Goal: Transaction & Acquisition: Obtain resource

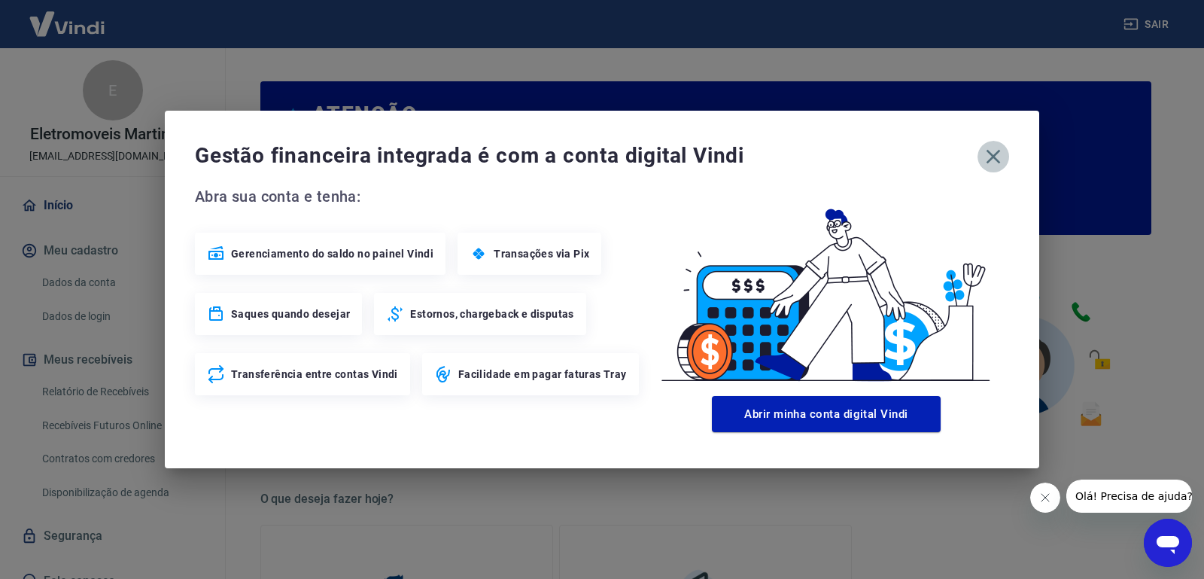
click at [989, 155] on icon "button" at bounding box center [993, 156] width 24 height 24
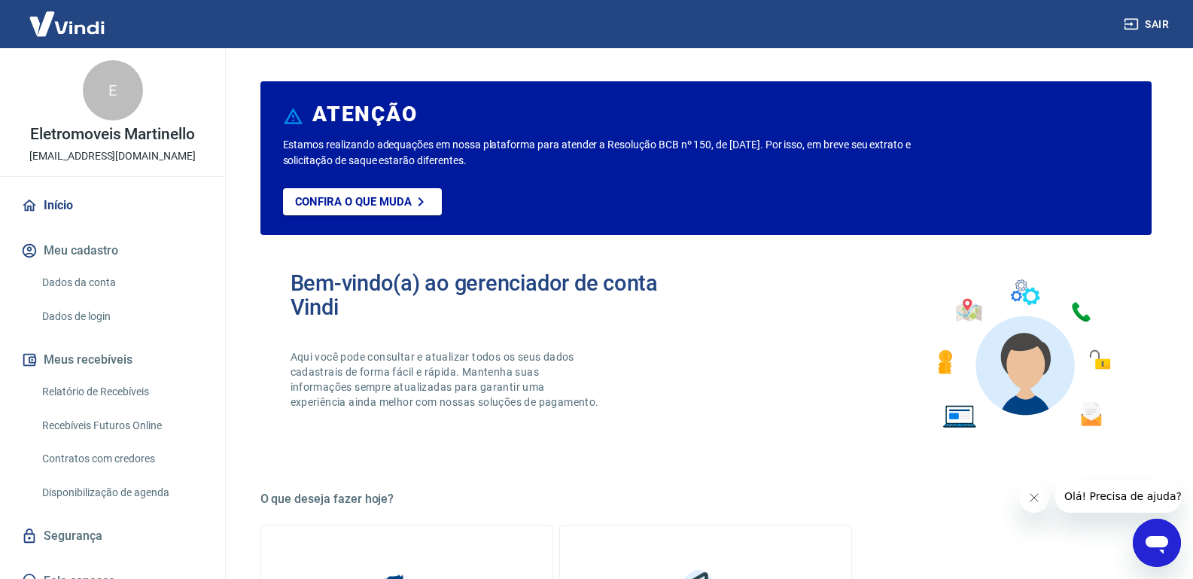
click at [138, 394] on link "Relatório de Recebíveis" at bounding box center [121, 391] width 171 height 31
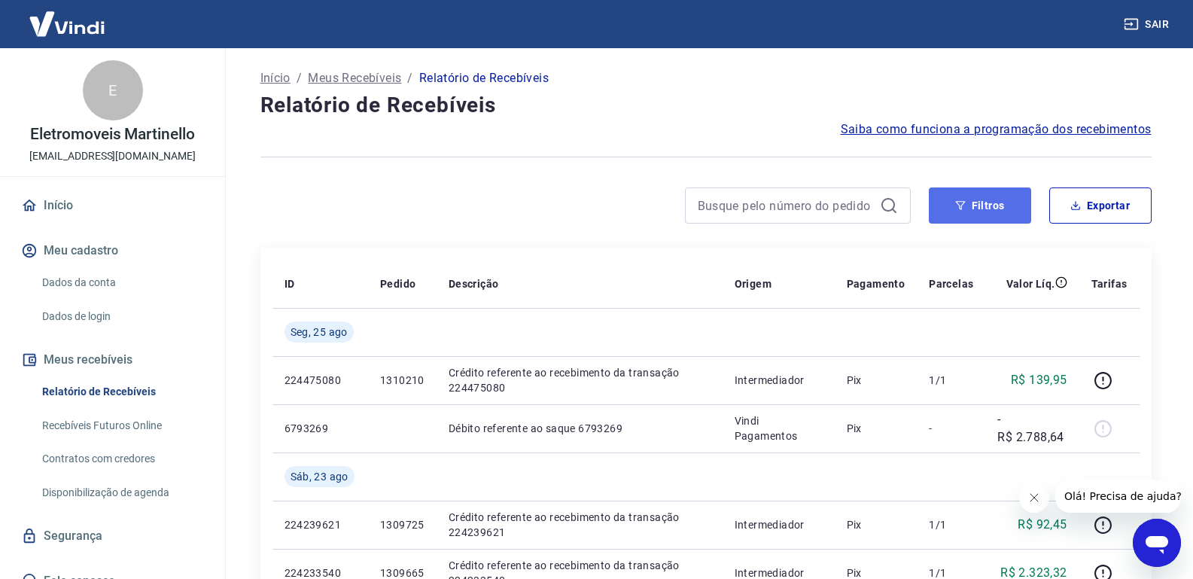
click at [962, 211] on button "Filtros" at bounding box center [979, 205] width 102 height 36
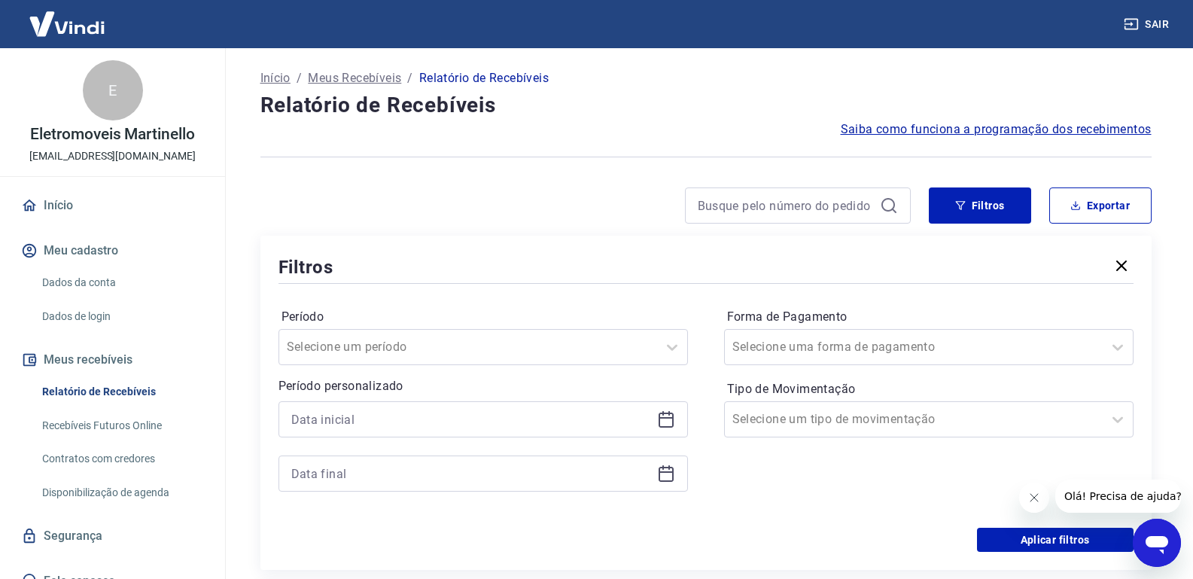
click at [668, 425] on icon at bounding box center [666, 419] width 18 height 18
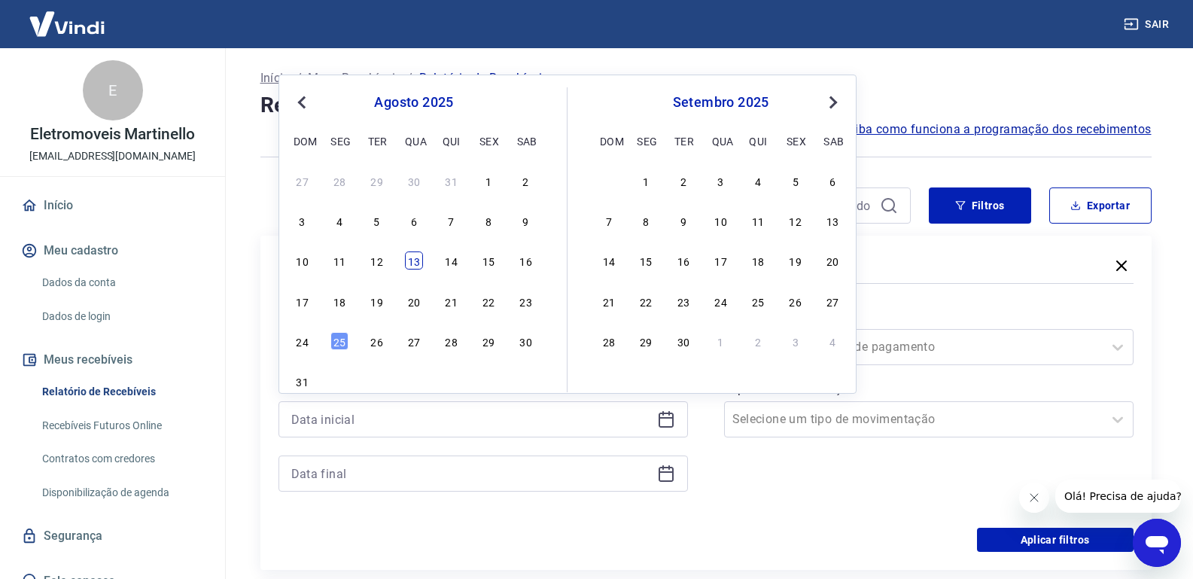
click at [412, 261] on div "13" at bounding box center [414, 260] width 18 height 18
type input "[DATE]"
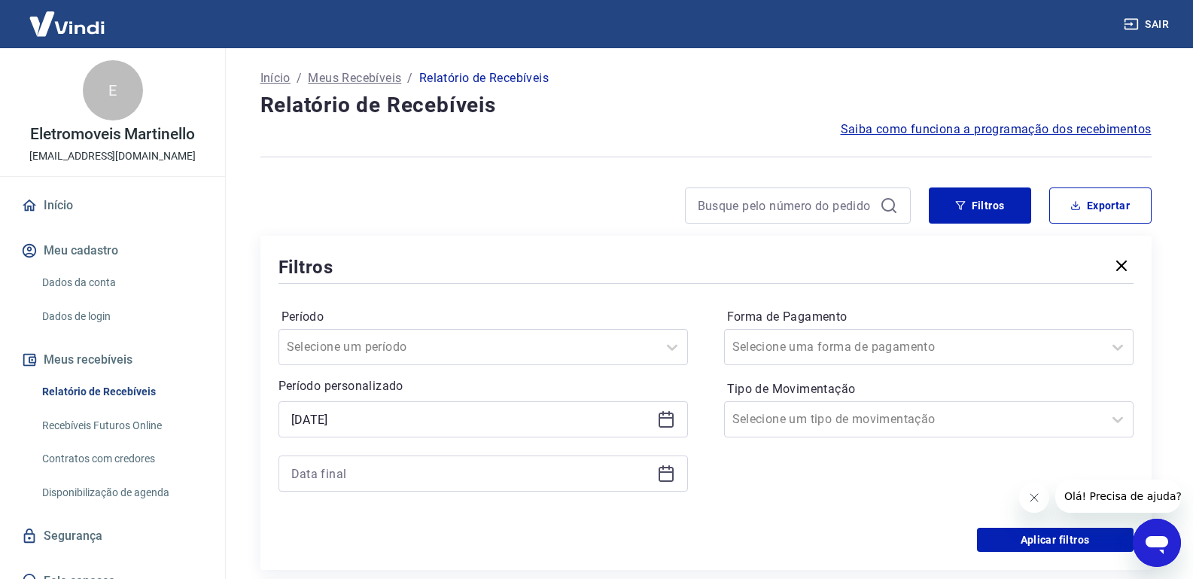
click at [660, 468] on icon at bounding box center [665, 473] width 15 height 15
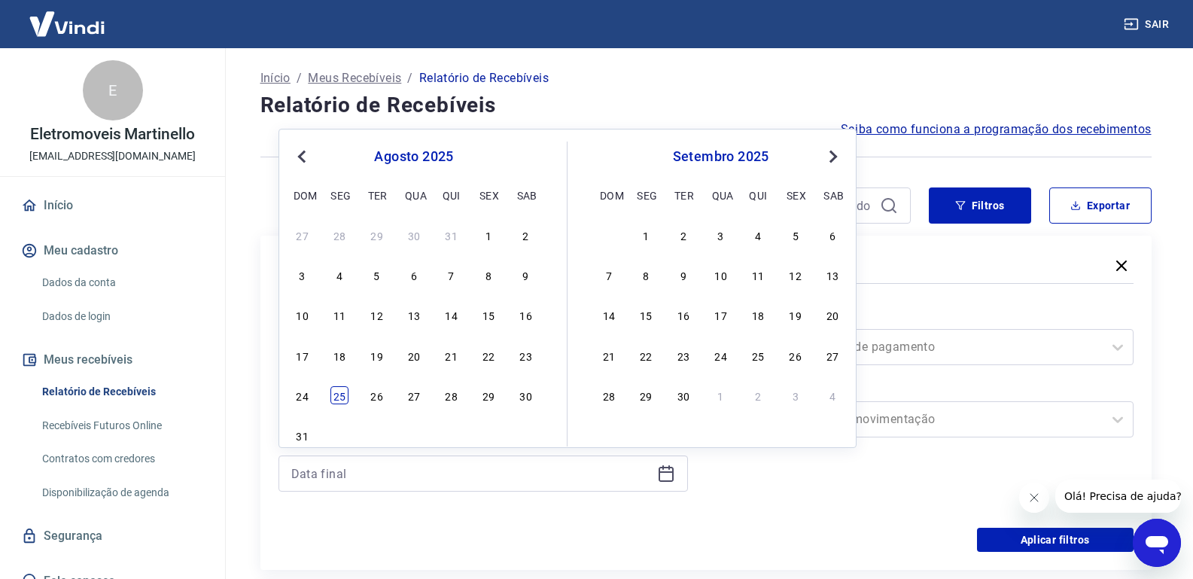
click at [341, 397] on div "25" at bounding box center [339, 395] width 18 height 18
type input "[DATE]"
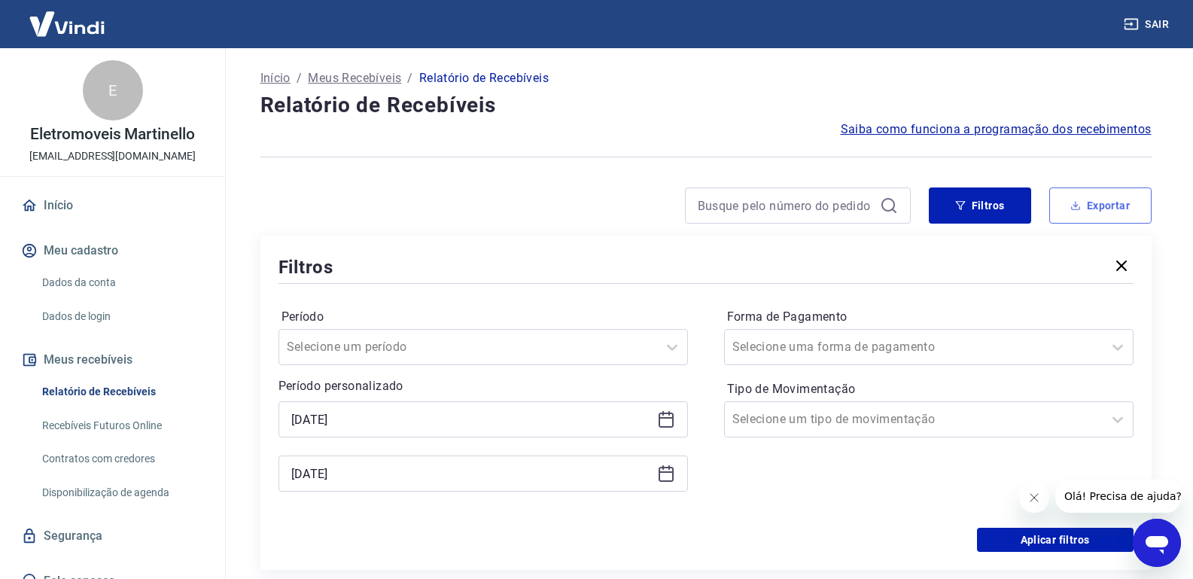
click at [1106, 199] on button "Exportar" at bounding box center [1100, 205] width 102 height 36
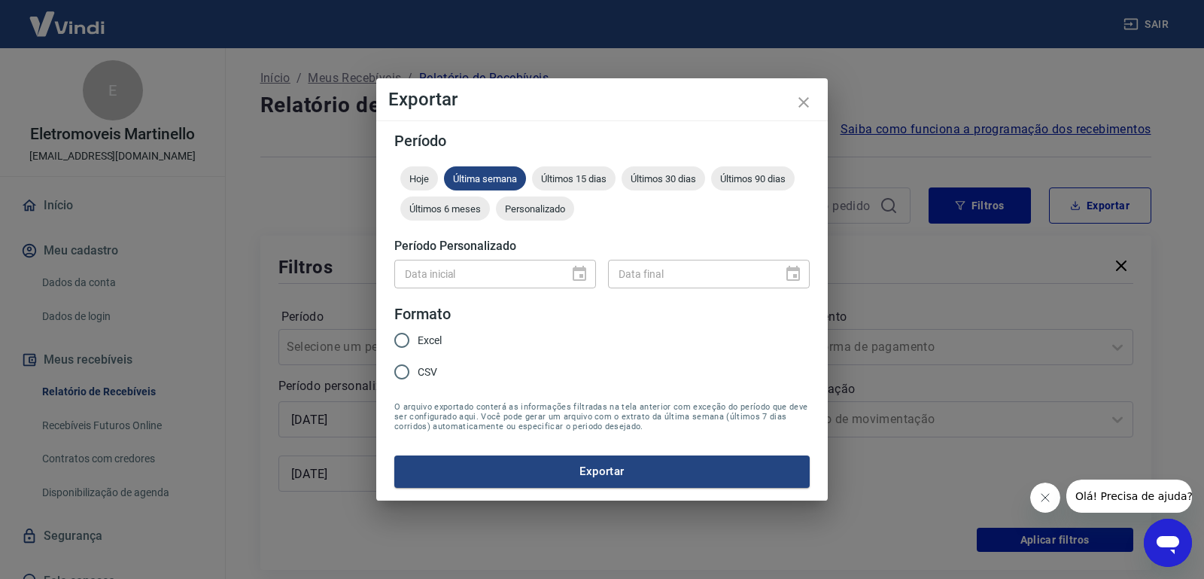
click at [424, 343] on span "Excel" at bounding box center [430, 341] width 24 height 16
click at [418, 343] on input "Excel" at bounding box center [402, 340] width 32 height 32
radio input "true"
click at [564, 469] on button "Exportar" at bounding box center [601, 471] width 415 height 32
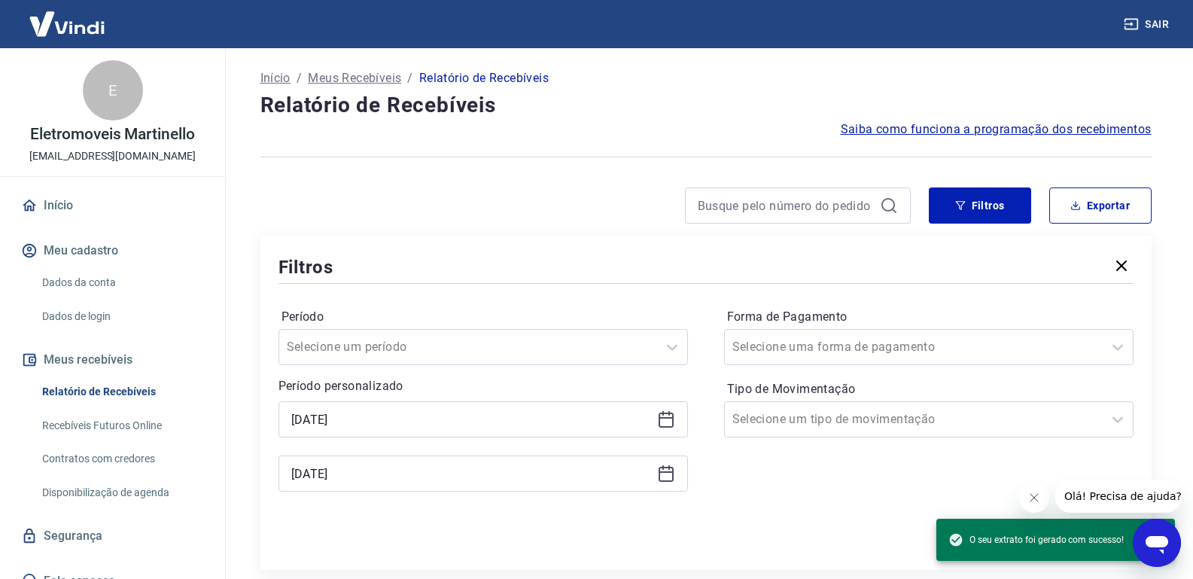
click at [659, 427] on icon at bounding box center [665, 419] width 15 height 15
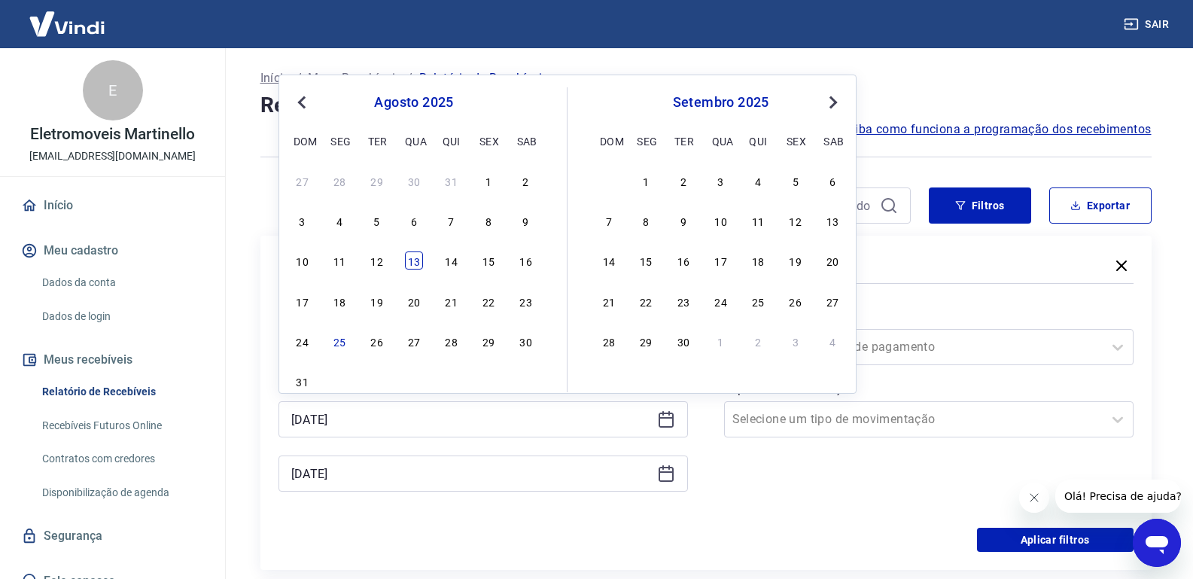
click at [408, 266] on div "13" at bounding box center [414, 260] width 18 height 18
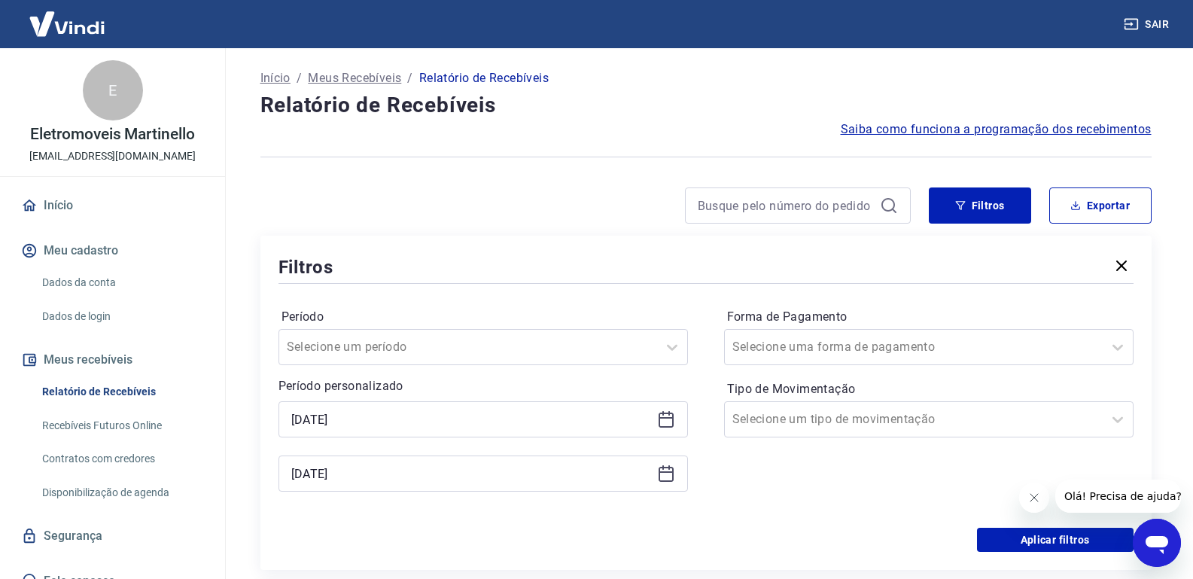
click at [667, 418] on icon at bounding box center [665, 418] width 15 height 2
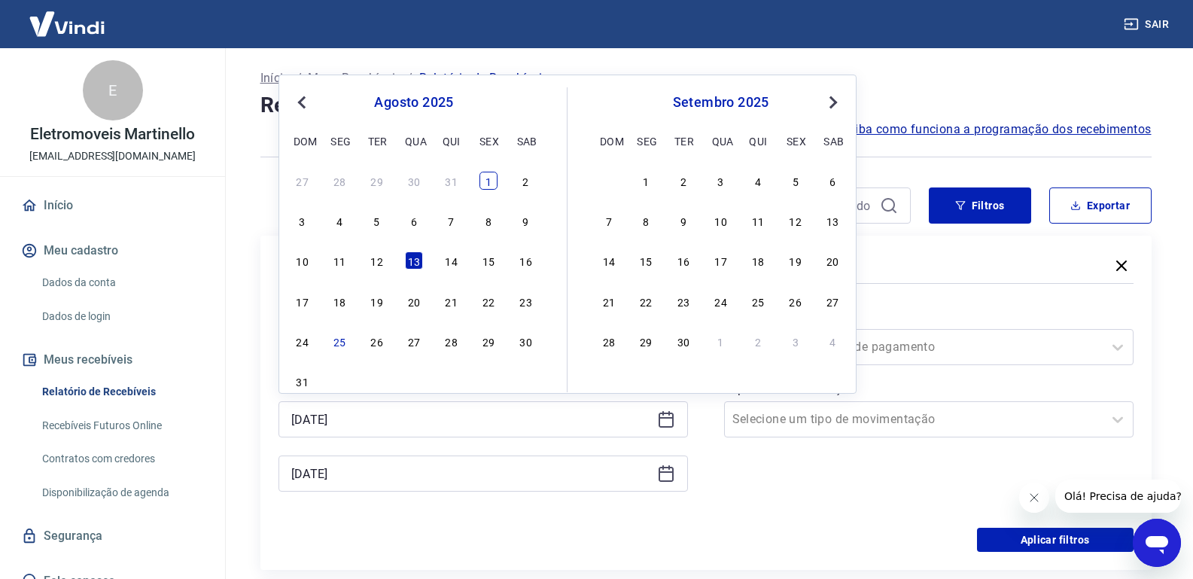
click at [485, 182] on div "1" at bounding box center [488, 181] width 18 height 18
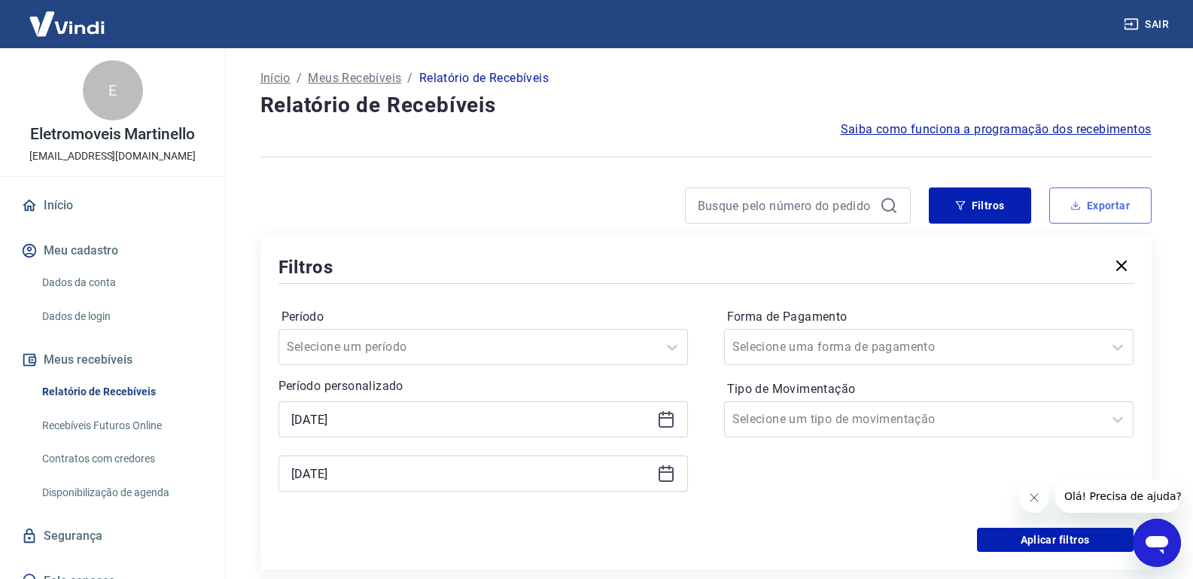
click at [1097, 205] on button "Exportar" at bounding box center [1100, 205] width 102 height 36
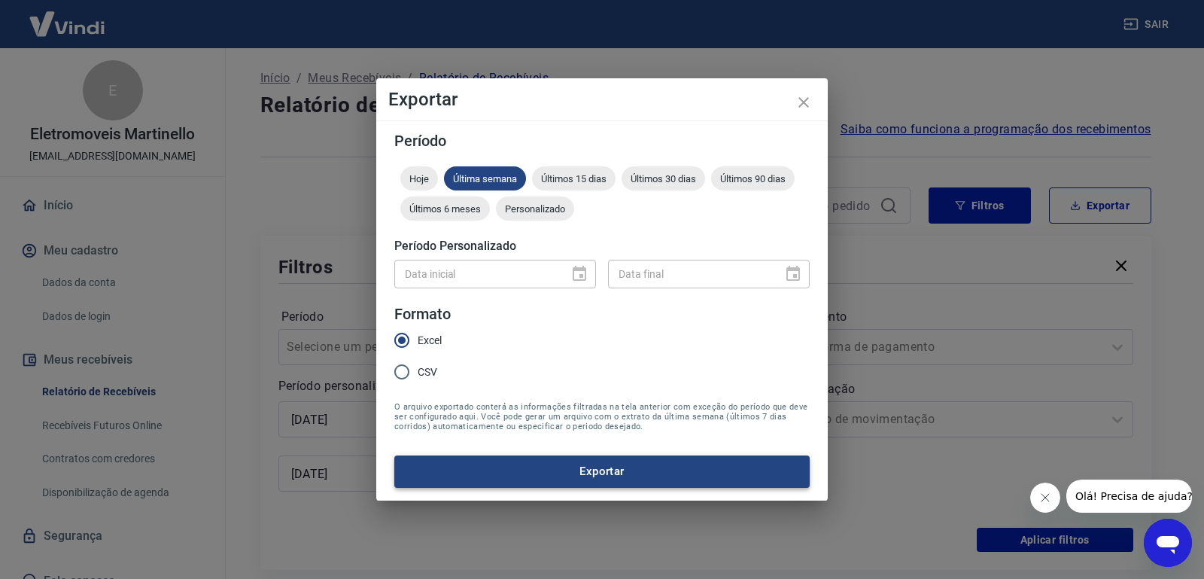
click at [543, 472] on button "Exportar" at bounding box center [601, 471] width 415 height 32
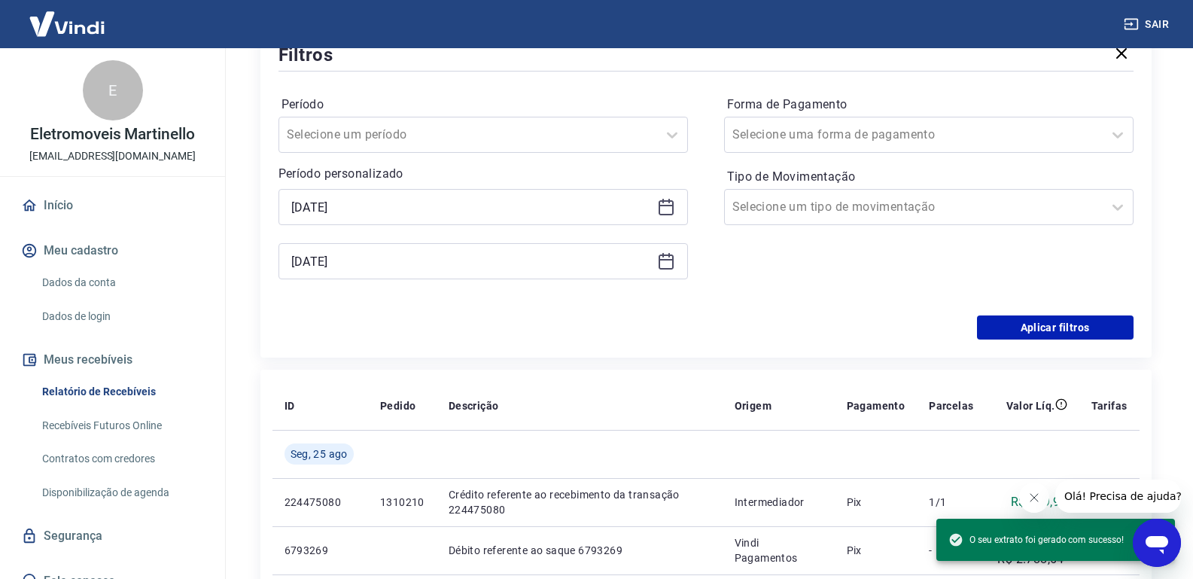
scroll to position [181, 0]
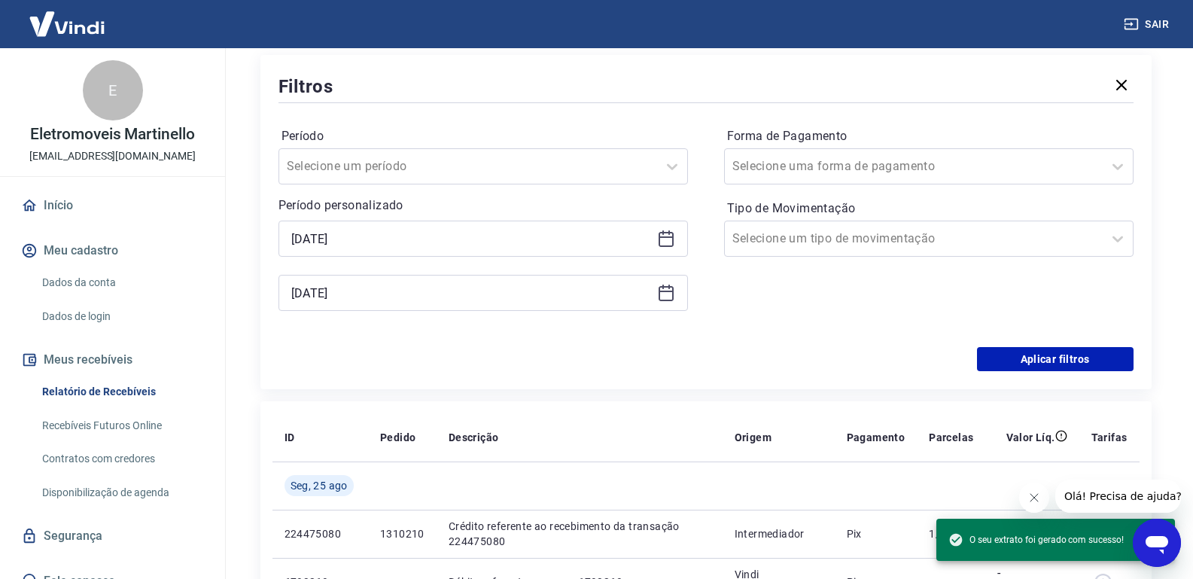
click at [457, 339] on div "Período Selecione um período Período personalizado Selected date: [DATE] [DATE]…" at bounding box center [705, 226] width 855 height 241
click at [482, 169] on div at bounding box center [468, 166] width 363 height 21
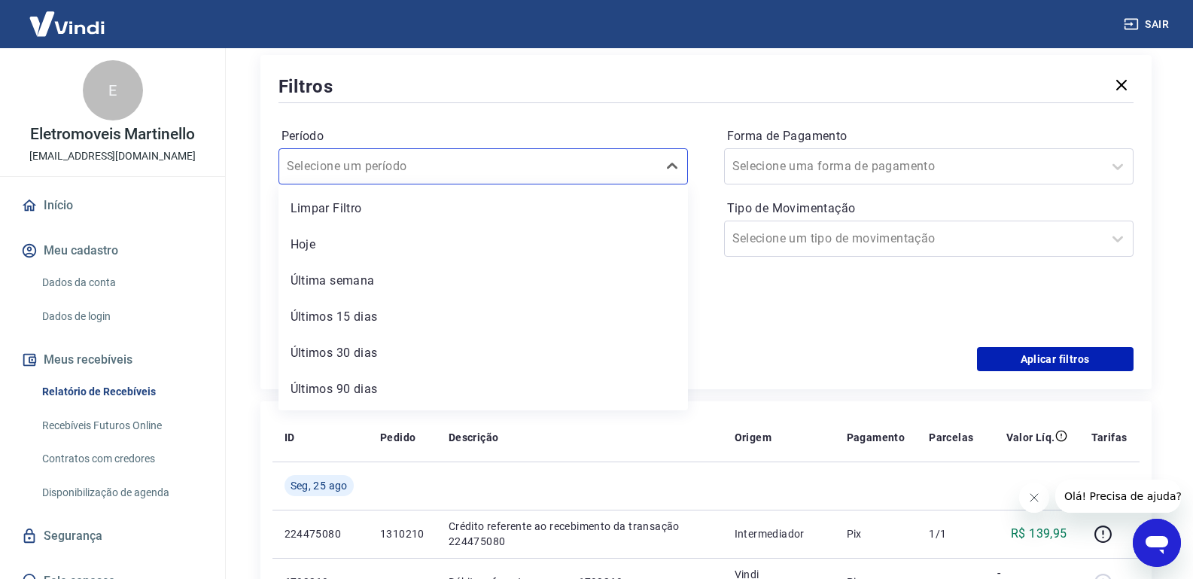
click at [477, 107] on div "Período option Limpar Filtro focused, 1 of 7. 7 results available. Use Up and D…" at bounding box center [705, 226] width 855 height 241
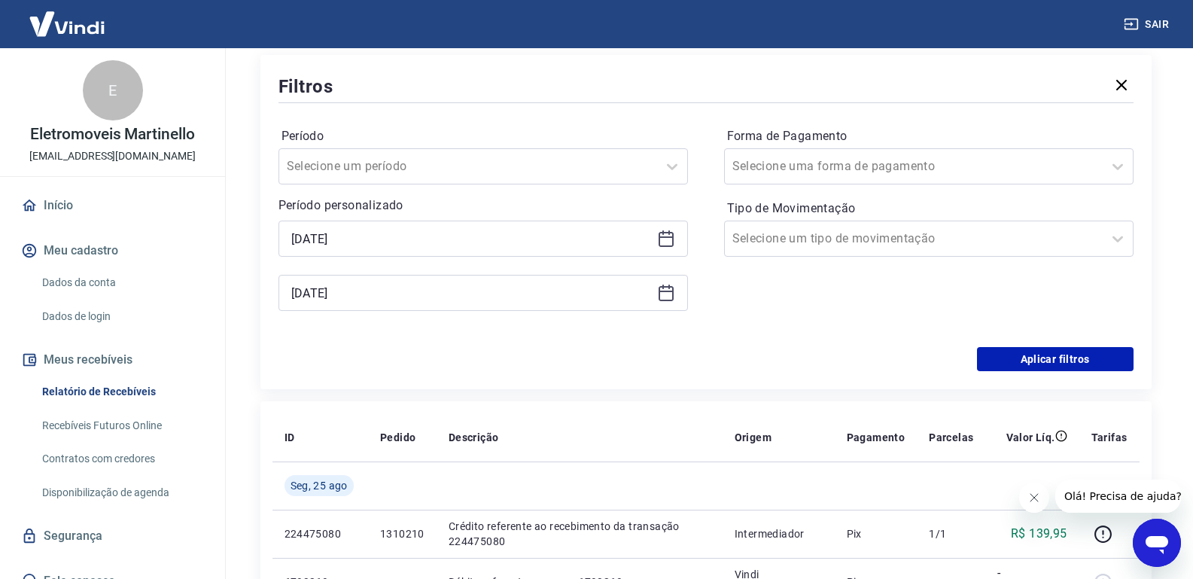
click at [664, 235] on icon at bounding box center [666, 238] width 18 height 18
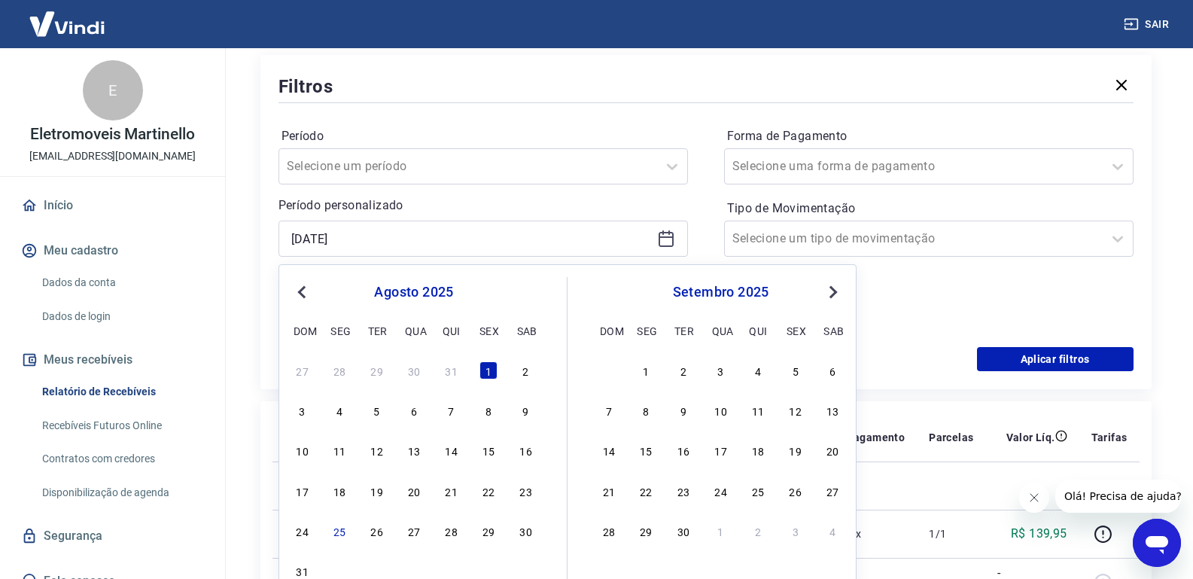
click at [294, 283] on button "Previous Month" at bounding box center [302, 292] width 18 height 18
click at [369, 373] on div "1" at bounding box center [377, 370] width 18 height 18
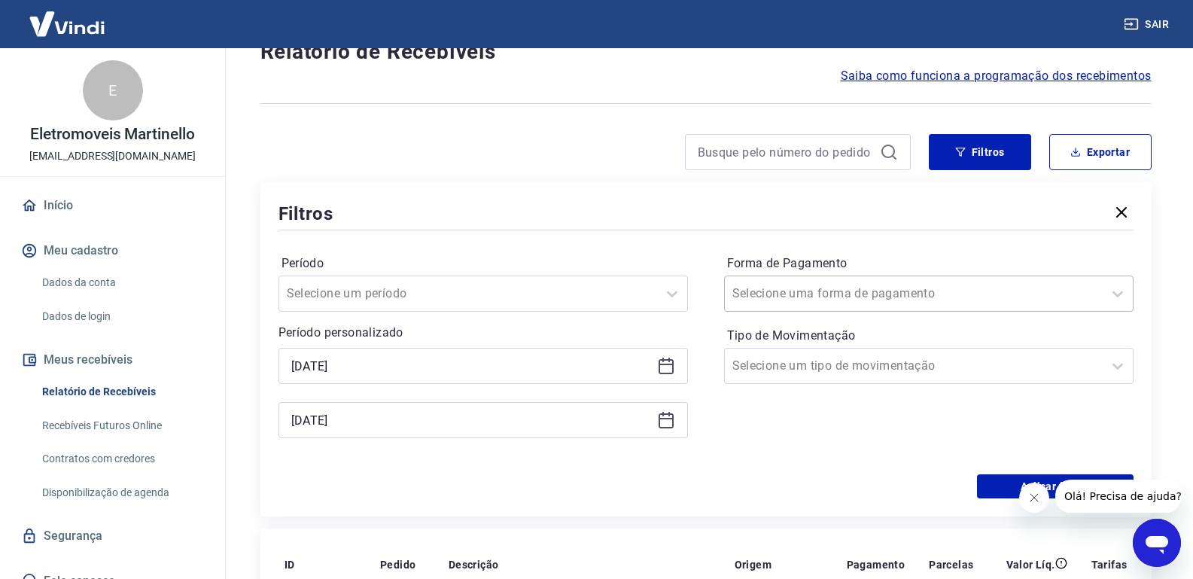
scroll to position [0, 0]
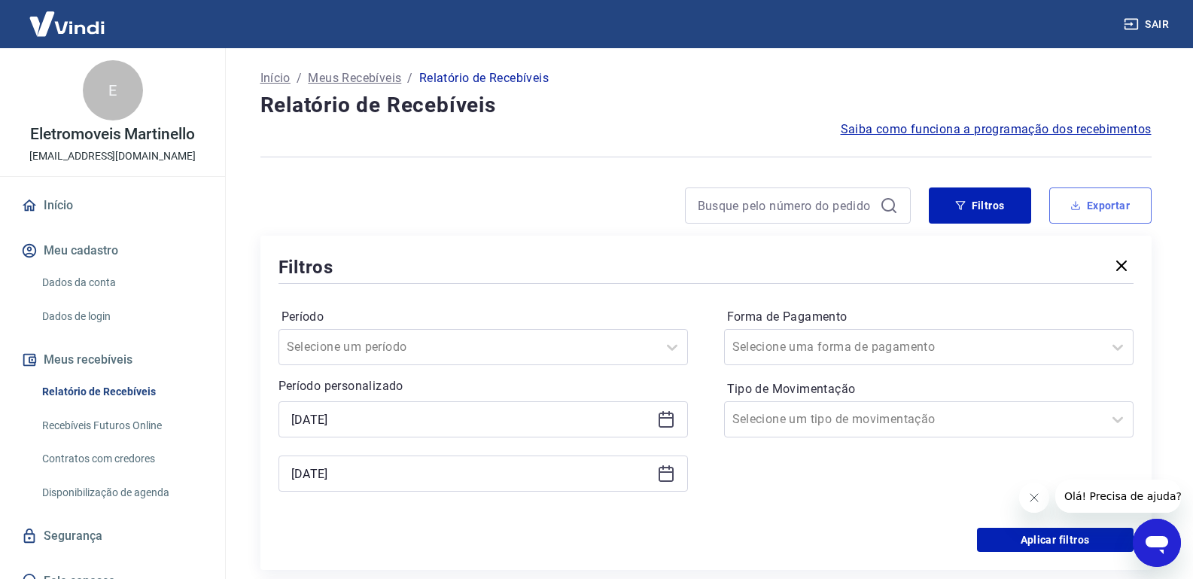
click at [1083, 212] on button "Exportar" at bounding box center [1100, 205] width 102 height 36
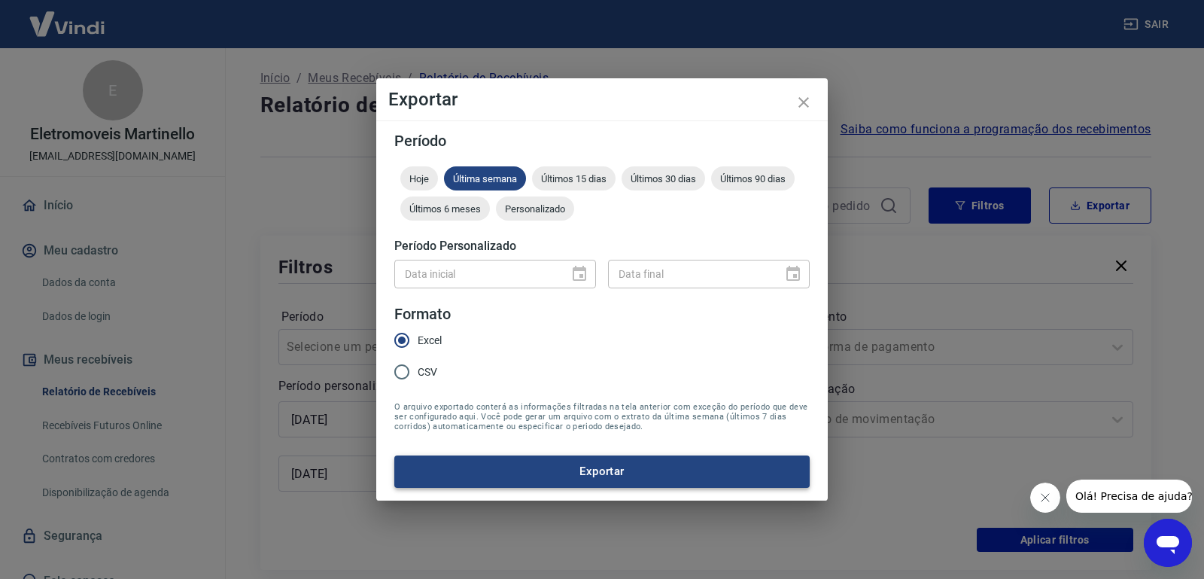
click at [551, 471] on button "Exportar" at bounding box center [601, 471] width 415 height 32
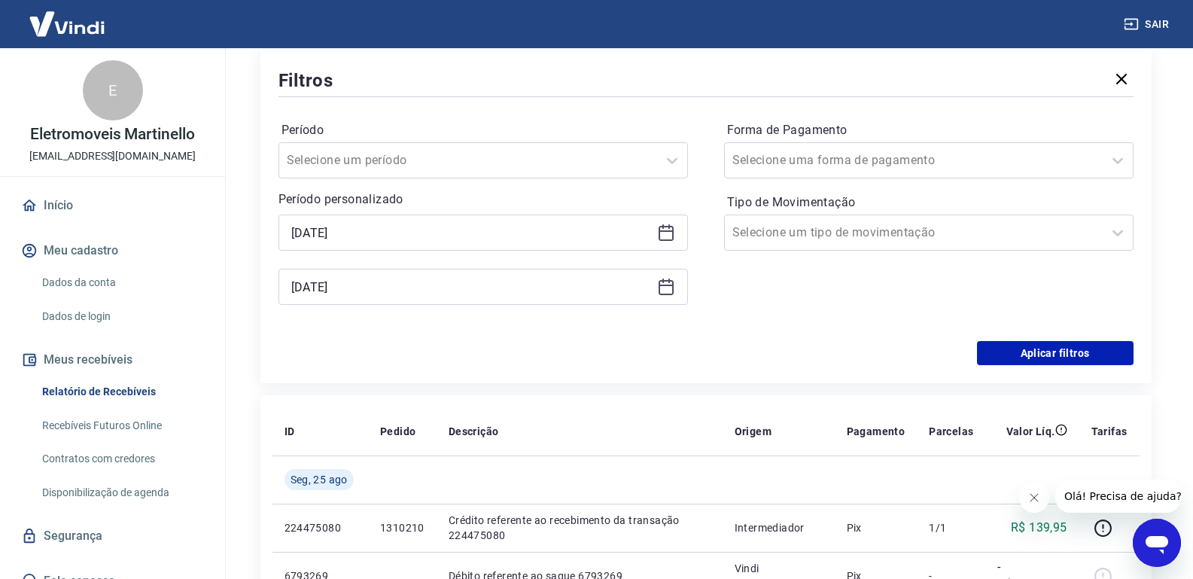
scroll to position [181, 0]
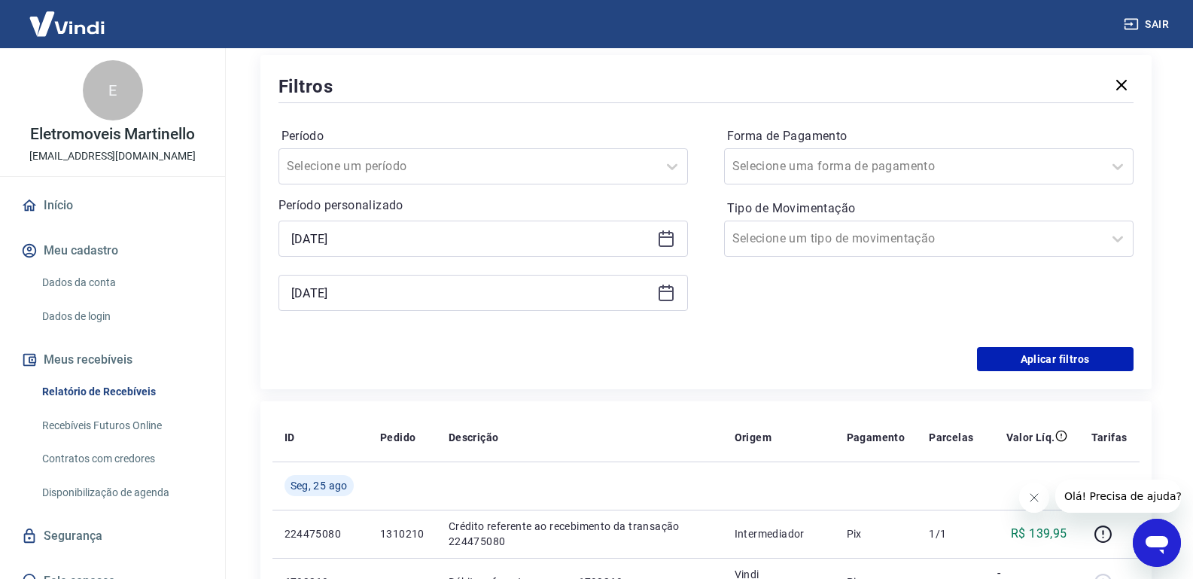
click at [665, 227] on div "[DATE]" at bounding box center [482, 238] width 409 height 36
click at [665, 234] on icon at bounding box center [666, 238] width 18 height 18
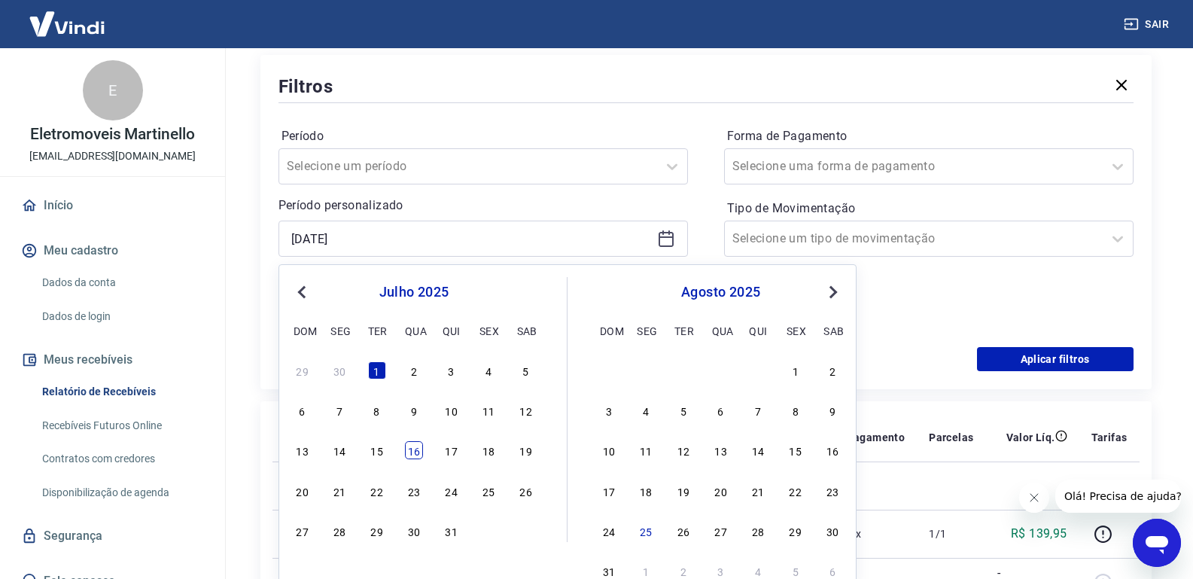
click at [411, 453] on div "16" at bounding box center [414, 450] width 18 height 18
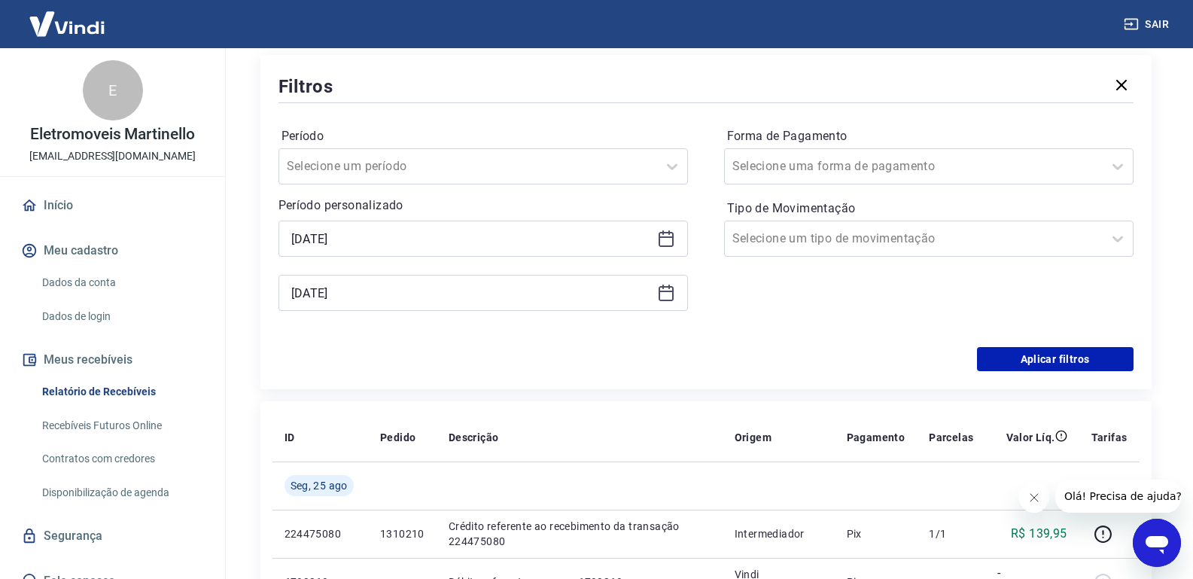
click at [670, 229] on div "[DATE]" at bounding box center [482, 238] width 409 height 36
click at [667, 237] on icon at bounding box center [665, 237] width 15 height 2
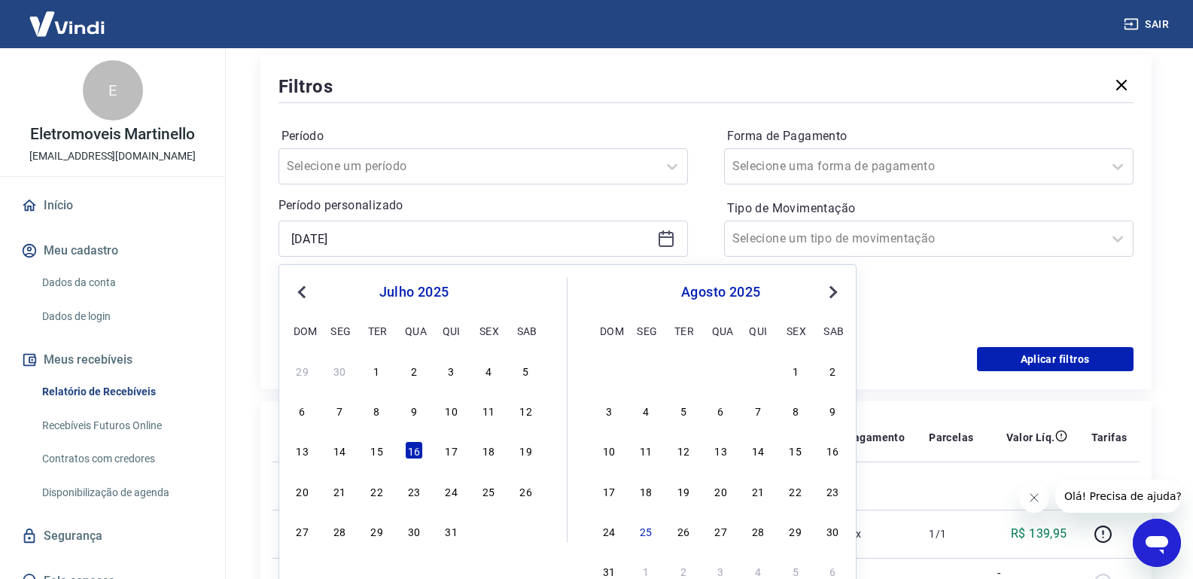
click at [303, 295] on span "Previous Month" at bounding box center [303, 291] width 0 height 17
click at [822, 287] on div "julho 2025" at bounding box center [720, 292] width 246 height 18
click at [831, 288] on span "Next Month" at bounding box center [831, 291] width 0 height 17
click at [522, 451] on div "16" at bounding box center [526, 450] width 18 height 18
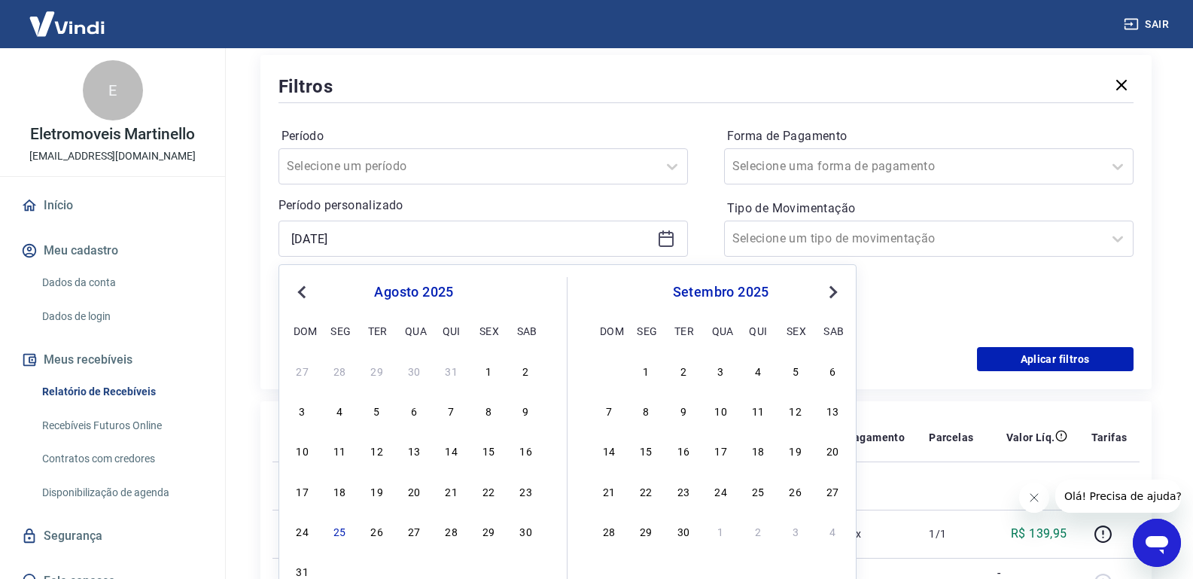
type input "[DATE]"
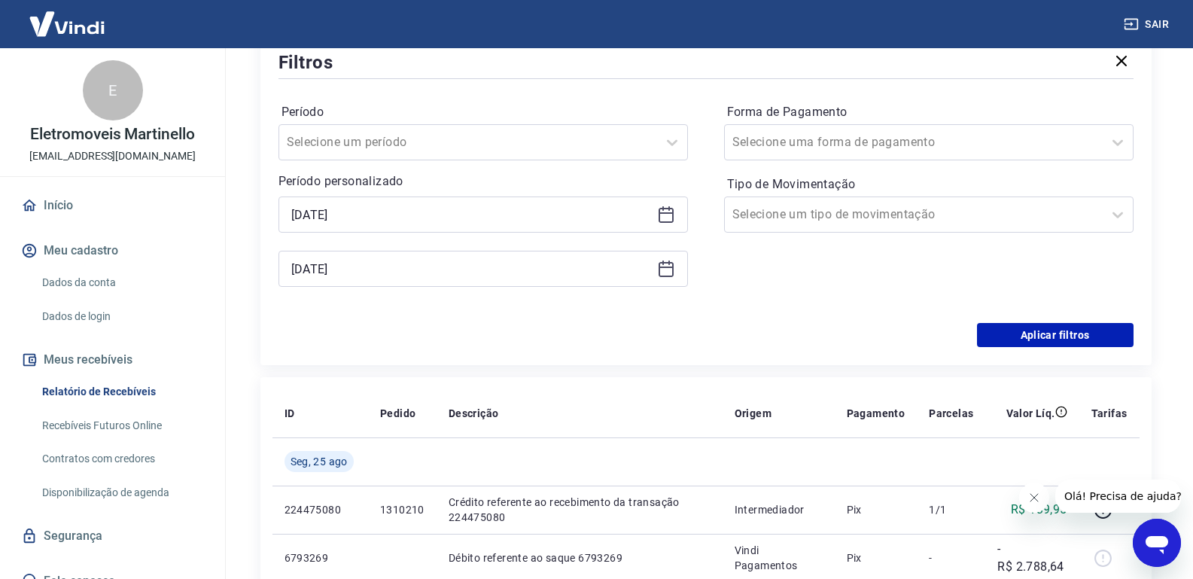
scroll to position [0, 0]
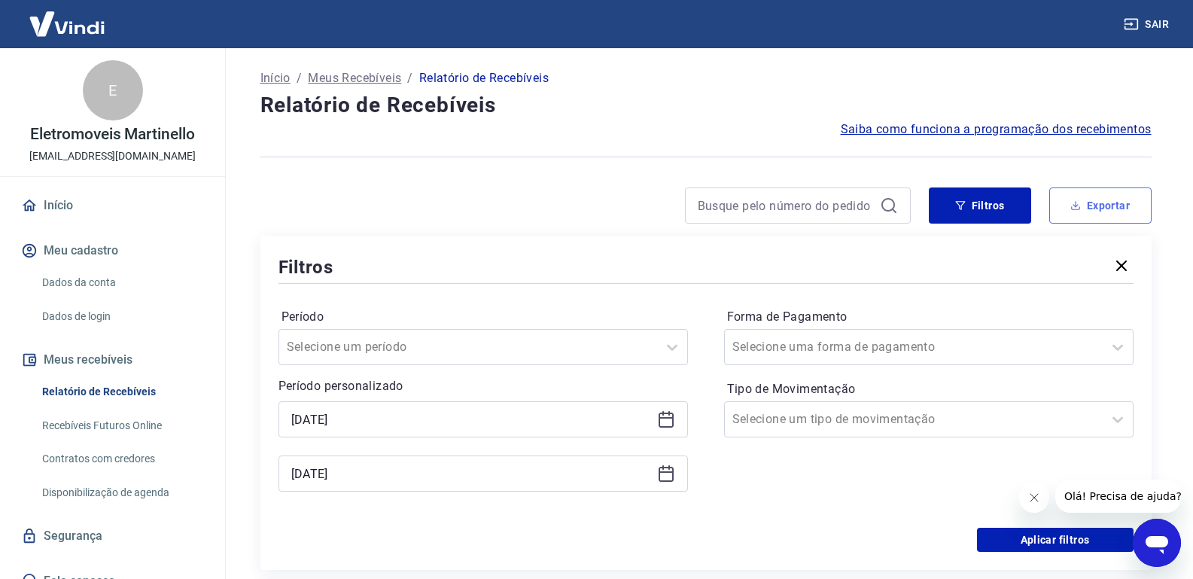
click at [1079, 208] on icon "button" at bounding box center [1075, 208] width 9 height 4
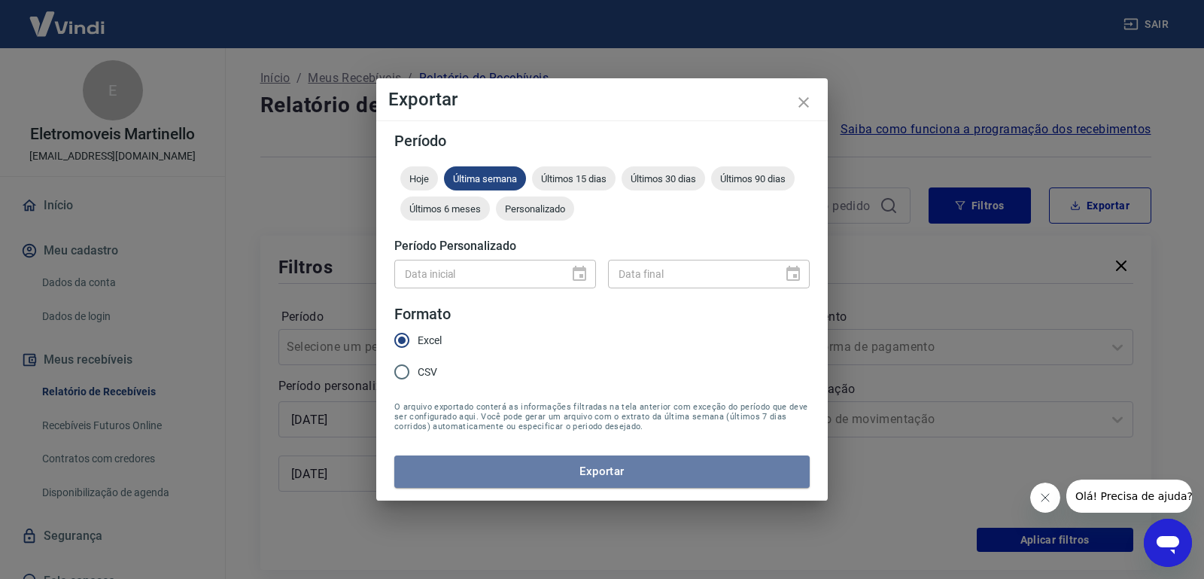
drag, startPoint x: 642, startPoint y: 472, endPoint x: 635, endPoint y: 339, distance: 133.3
click at [649, 360] on form "Período Hoje Última semana Últimos 15 dias Últimos 30 dias Últimos 90 dias Últi…" at bounding box center [601, 310] width 415 height 354
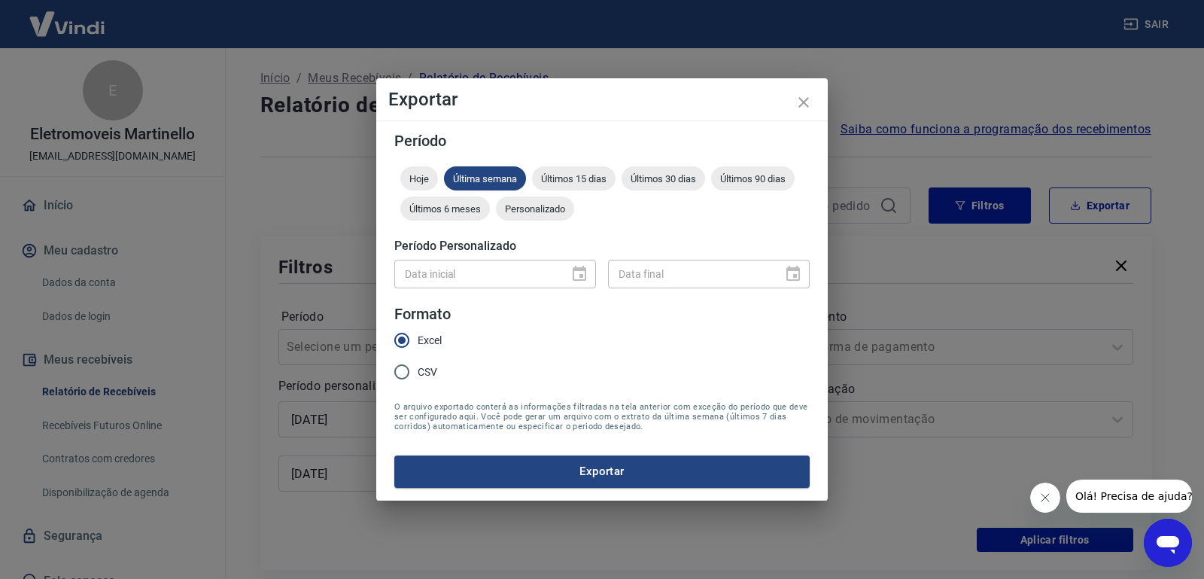
click at [580, 270] on div "Data inicial" at bounding box center [495, 274] width 202 height 28
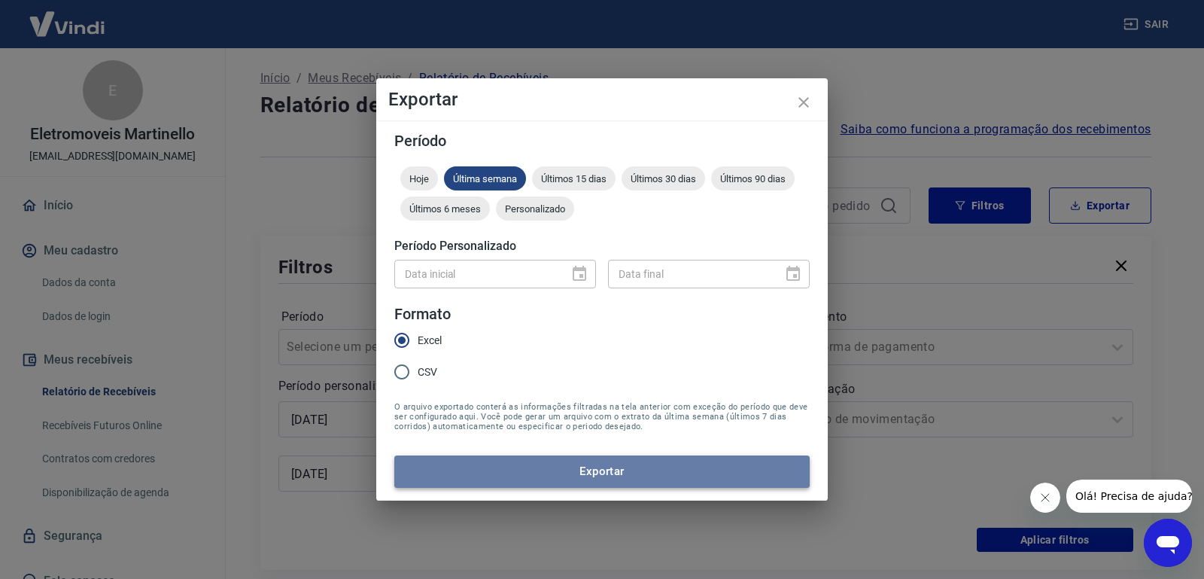
click at [606, 469] on button "Exportar" at bounding box center [601, 471] width 415 height 32
